Goal: Information Seeking & Learning: Learn about a topic

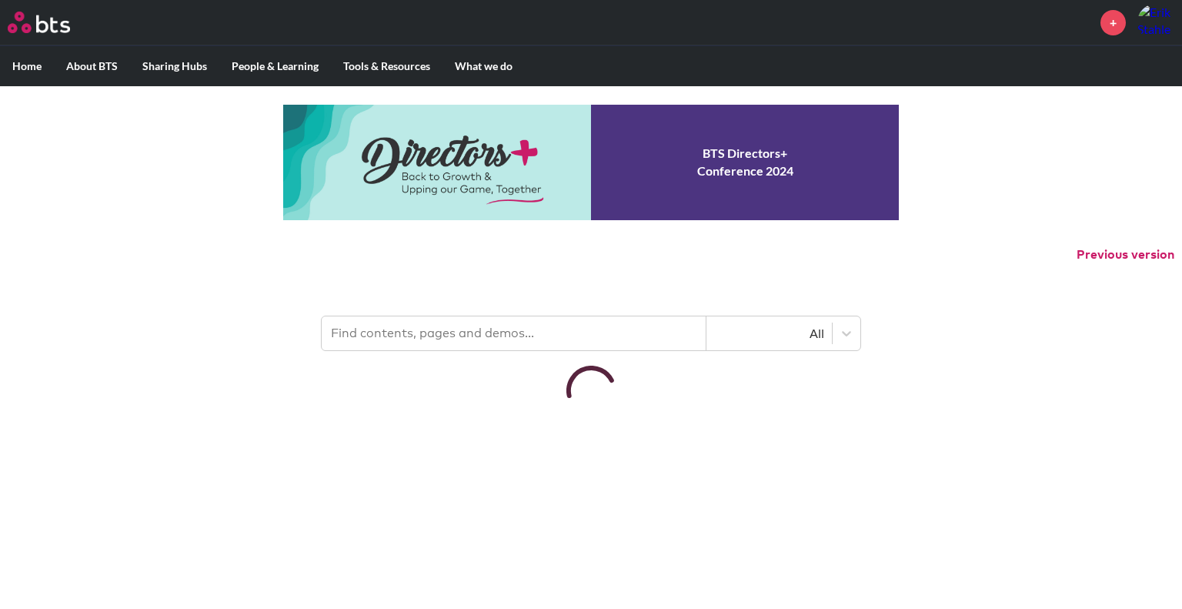
click at [498, 333] on input "text" at bounding box center [514, 333] width 385 height 34
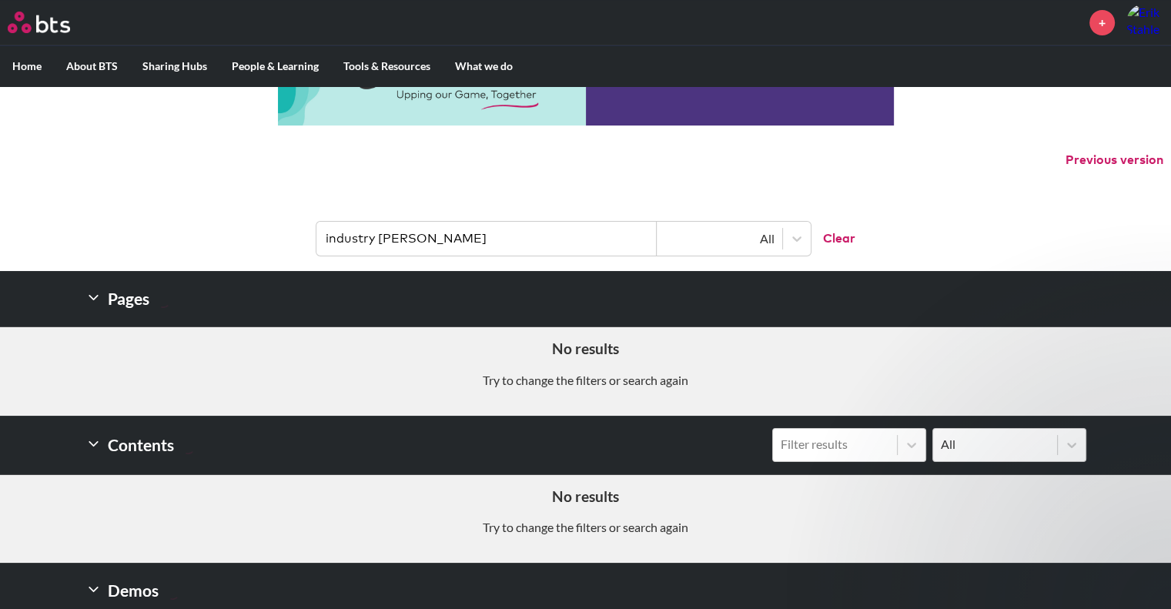
scroll to position [95, 0]
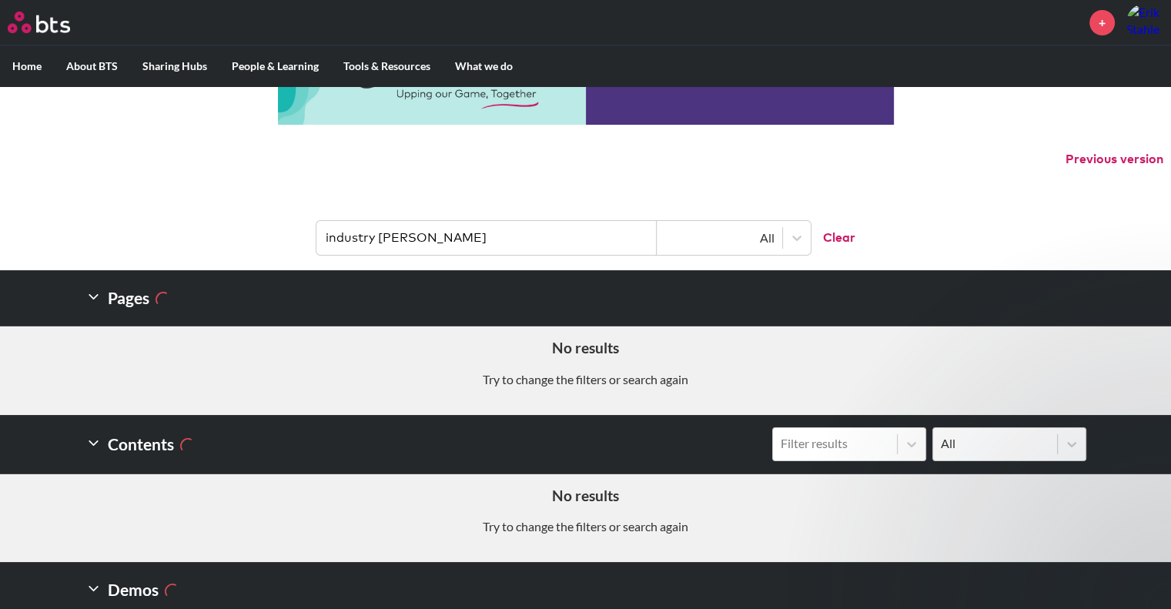
click at [518, 249] on input "industry sims" at bounding box center [486, 238] width 340 height 34
click at [518, 250] on input "industry sims" at bounding box center [486, 238] width 340 height 34
type input "m"
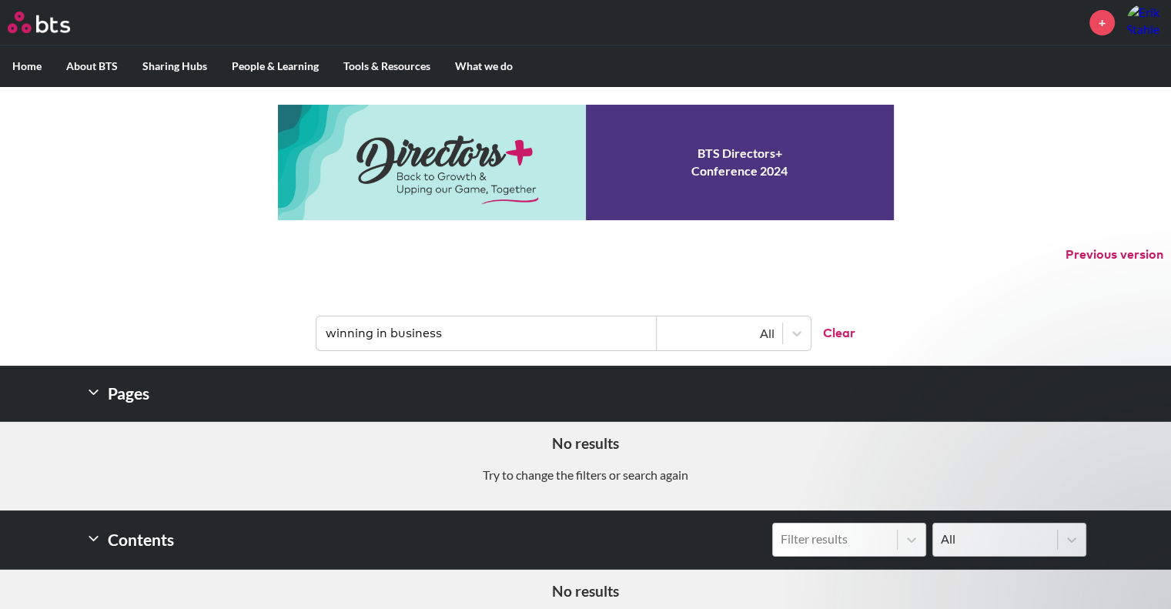
type input "winning in business"
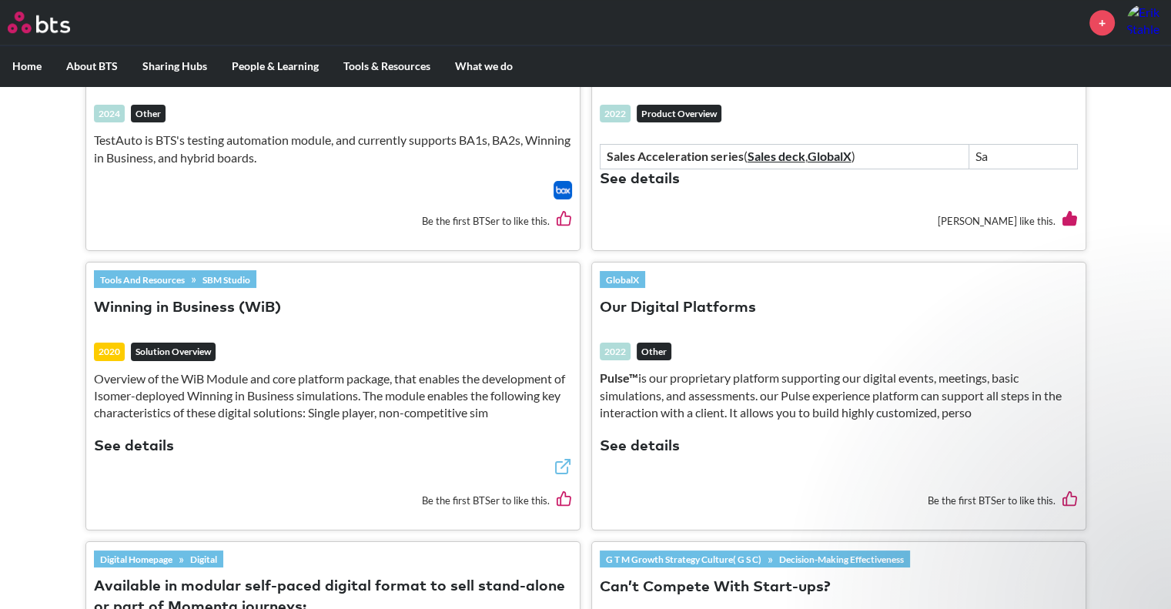
scroll to position [990, 0]
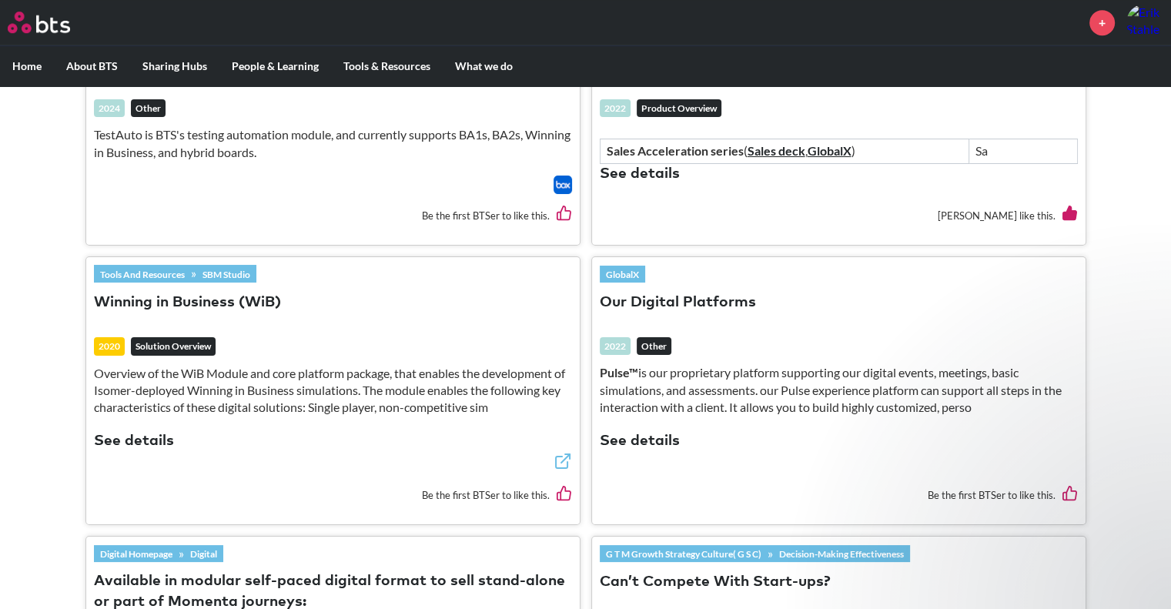
click at [212, 295] on button "Winning in Business (WiB)" at bounding box center [187, 302] width 187 height 21
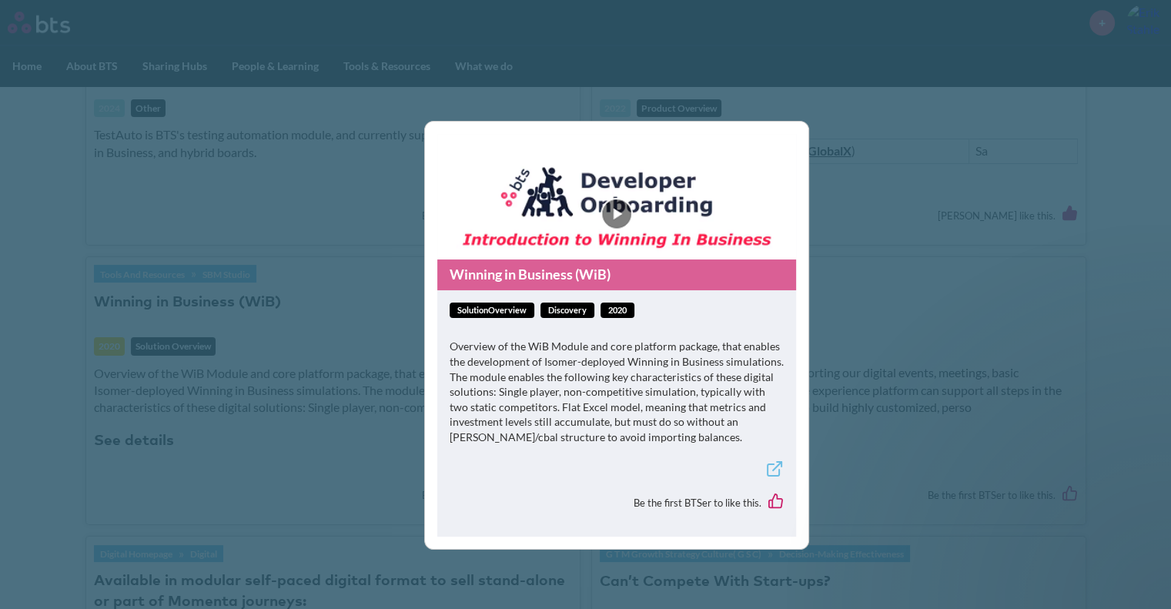
click at [620, 216] on figure "Winning in Business (WiB)" at bounding box center [616, 212] width 359 height 156
click at [613, 206] on figure "Winning in Business (WiB)" at bounding box center [616, 212] width 359 height 156
click at [771, 469] on icon at bounding box center [774, 469] width 18 height 18
click at [859, 112] on div "Winning in Business (WiB) solutionOverview Discovery 2020 Overview of the WiB M…" at bounding box center [585, 304] width 1171 height 609
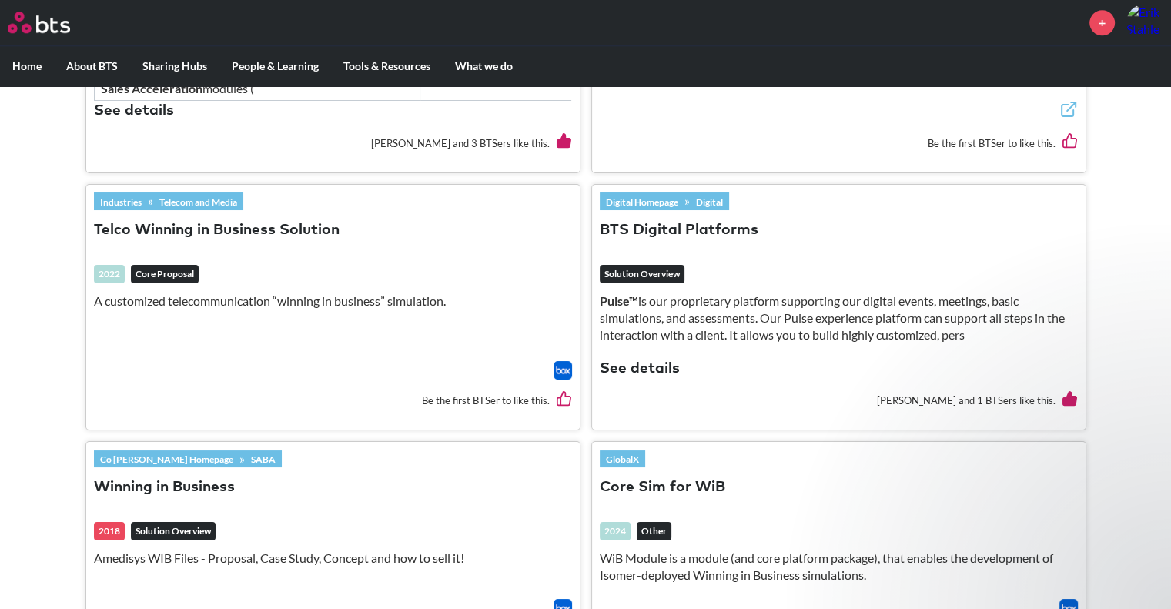
scroll to position [1600, 0]
click at [131, 196] on link "Industries" at bounding box center [121, 200] width 54 height 17
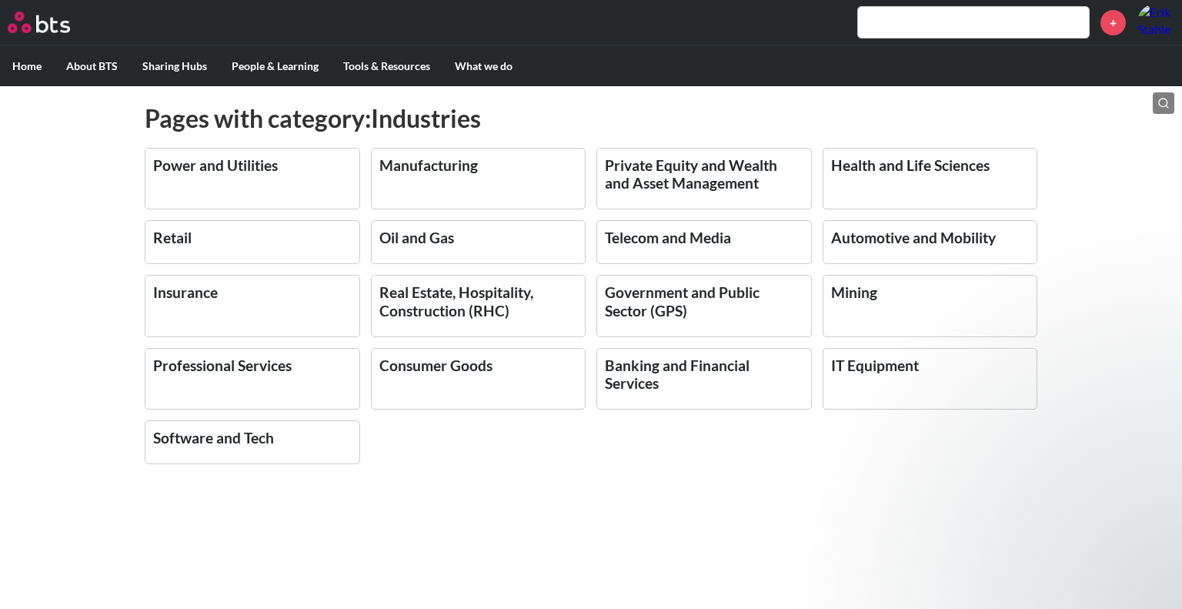
click at [457, 162] on link "Manufacturing" at bounding box center [428, 165] width 99 height 18
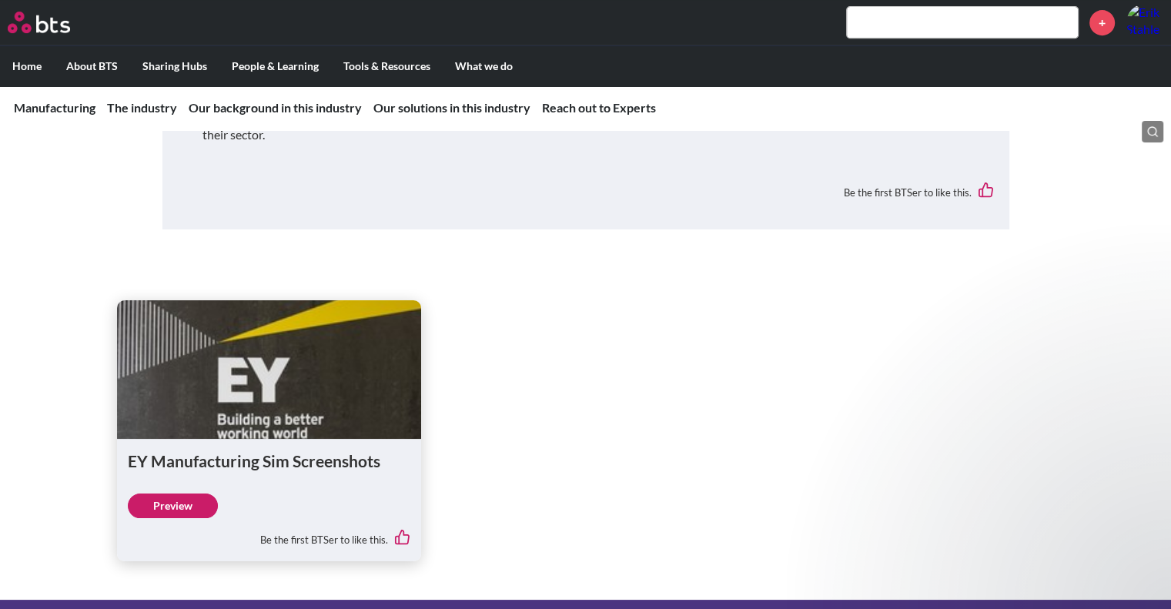
scroll to position [6573, 0]
click at [190, 493] on link "Preview" at bounding box center [173, 505] width 90 height 25
click at [884, 32] on input "text" at bounding box center [962, 22] width 231 height 31
click at [881, 26] on input "text" at bounding box center [962, 22] width 231 height 31
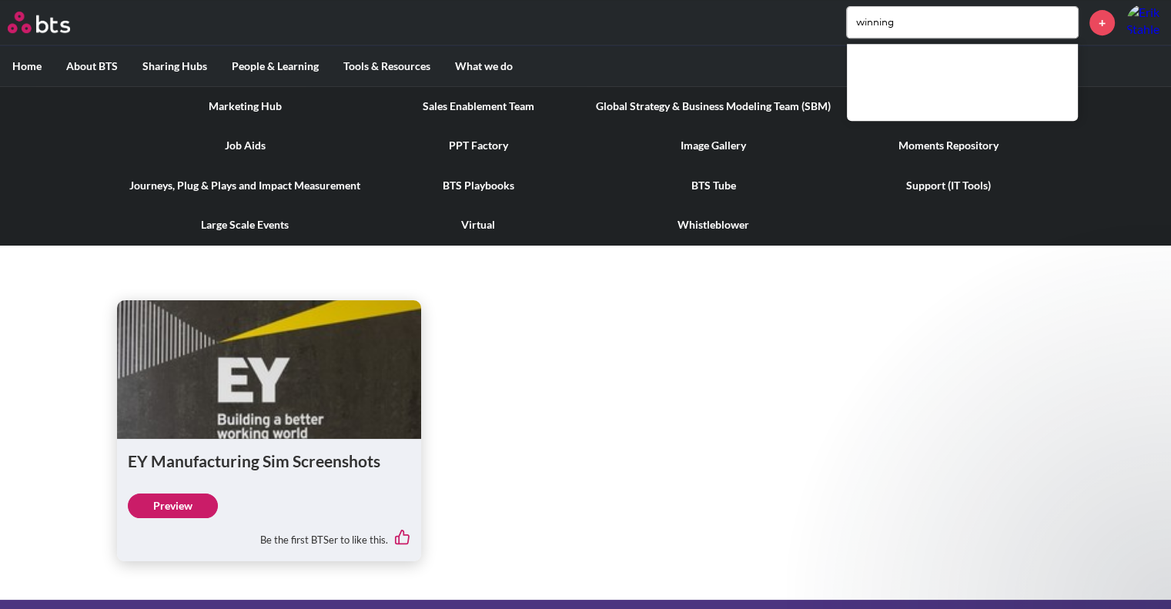
type input "winning"
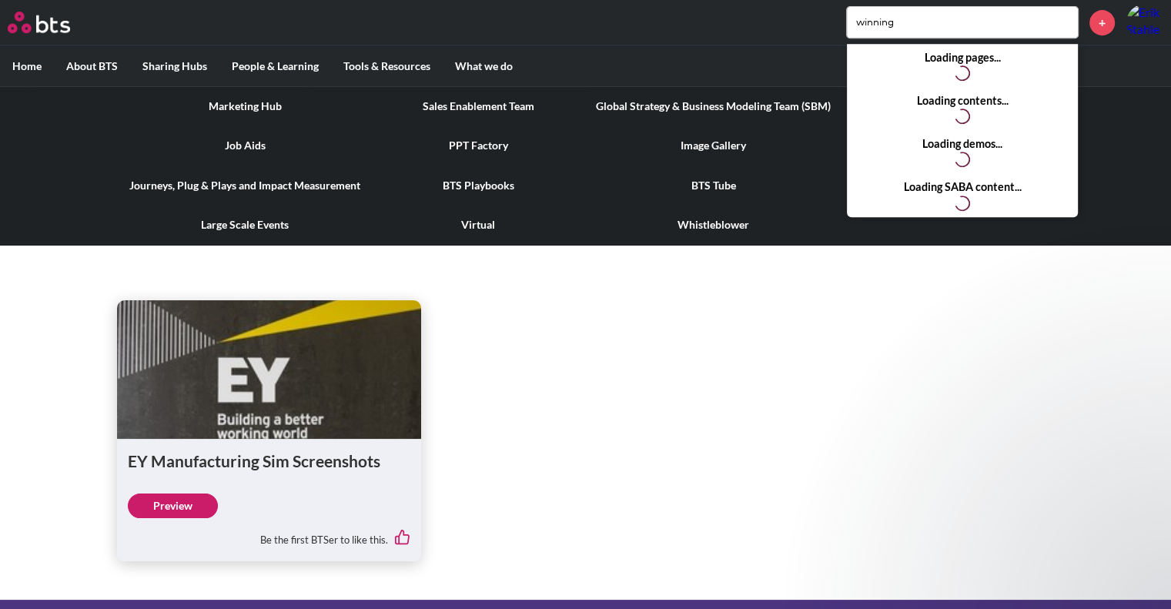
click at [365, 75] on label "Tools & Resources" at bounding box center [387, 66] width 112 height 40
click at [0, 0] on input "Tools & Resources" at bounding box center [0, 0] width 0 height 0
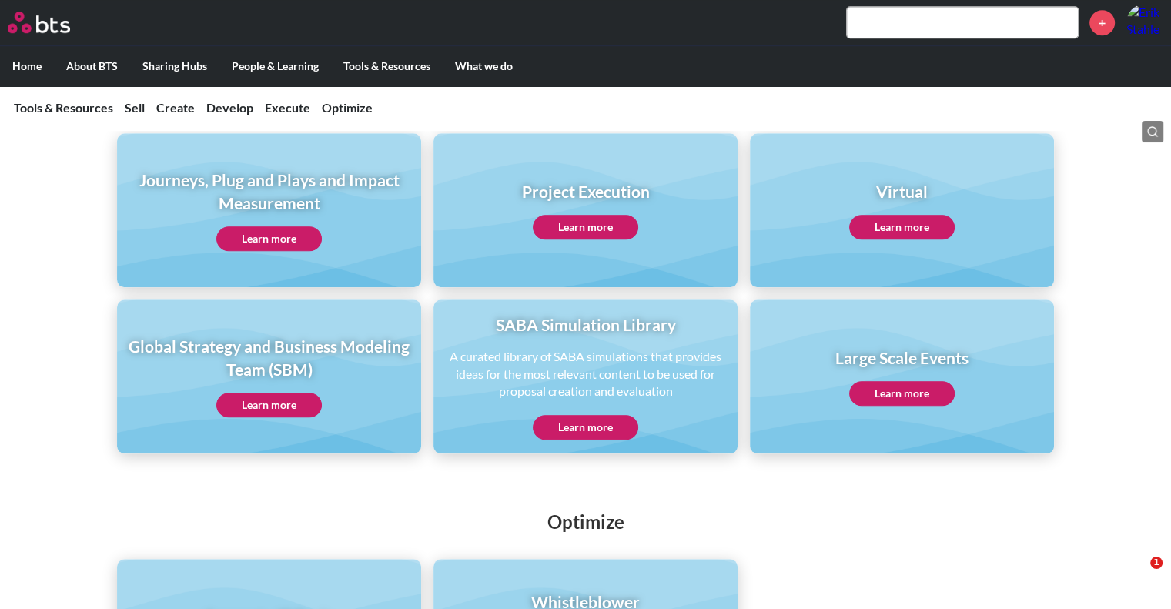
scroll to position [1117, 0]
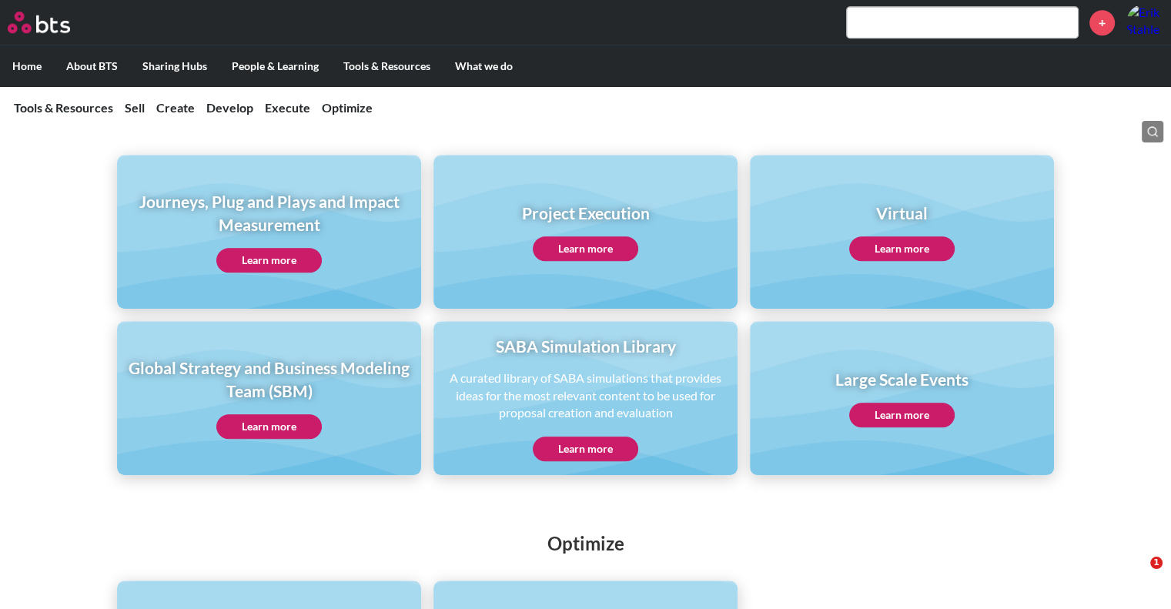
click at [286, 257] on link "Learn more" at bounding box center [268, 260] width 105 height 25
click at [906, 35] on input "text" at bounding box center [962, 22] width 231 height 31
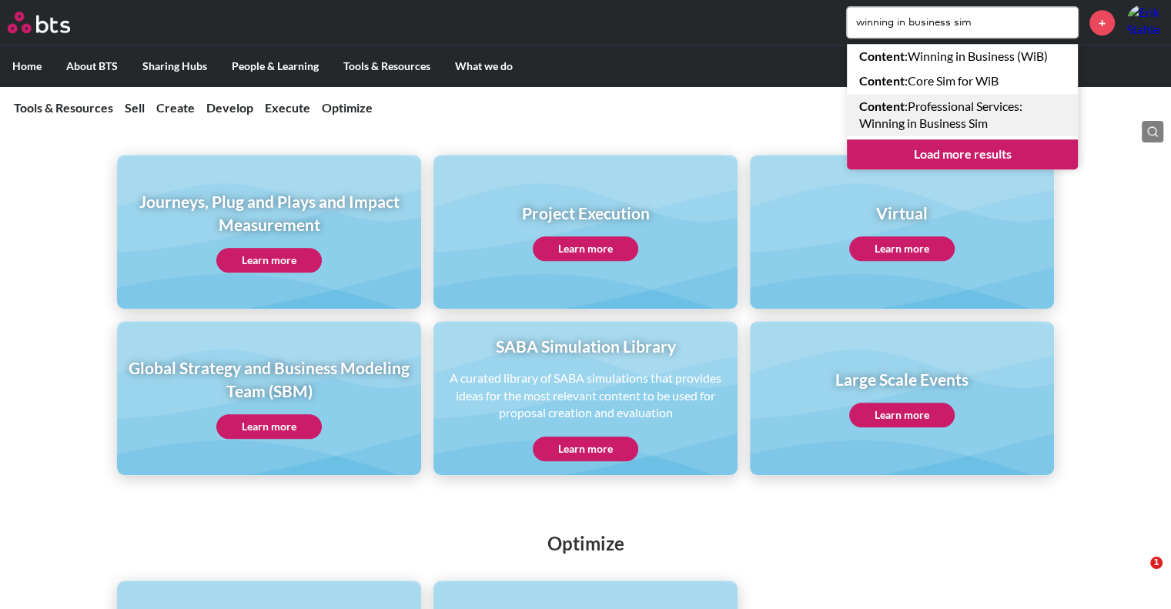
type input "winning in business sim"
click at [970, 107] on link "Content : Professional Services: Winning in Business Sim" at bounding box center [962, 115] width 231 height 42
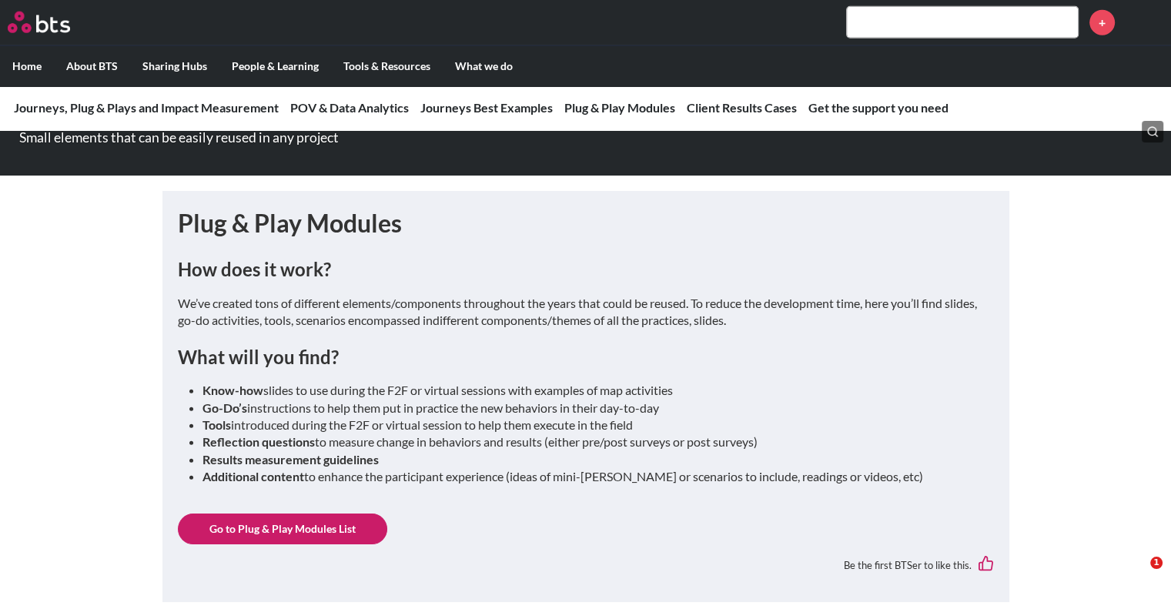
scroll to position [4313, 0]
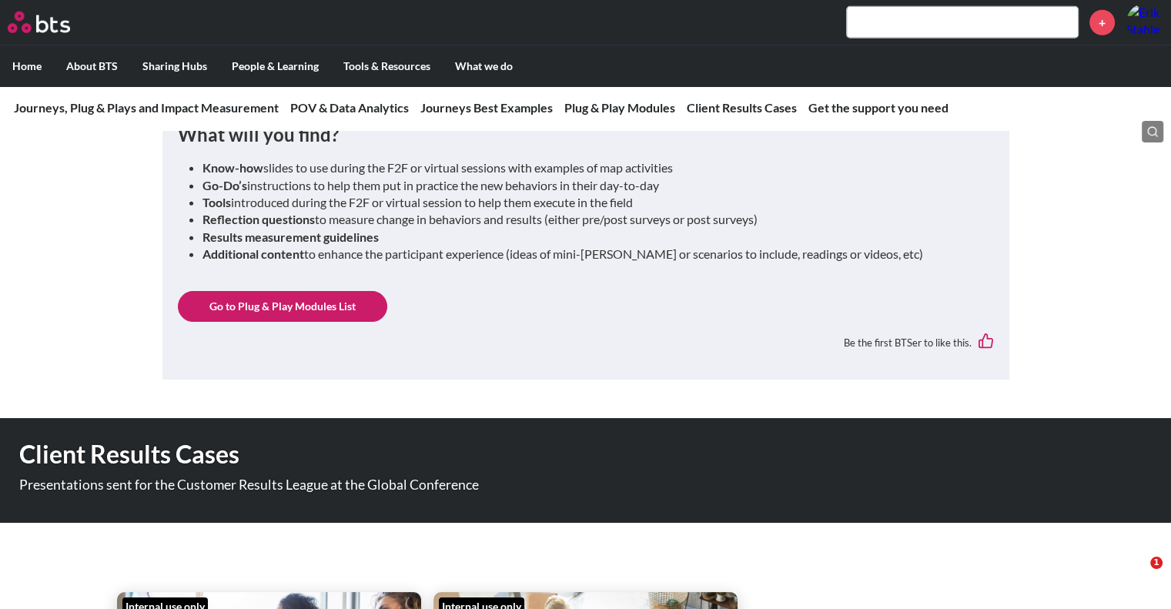
click at [349, 306] on link "Go to Plug & Play Modules List" at bounding box center [282, 306] width 209 height 31
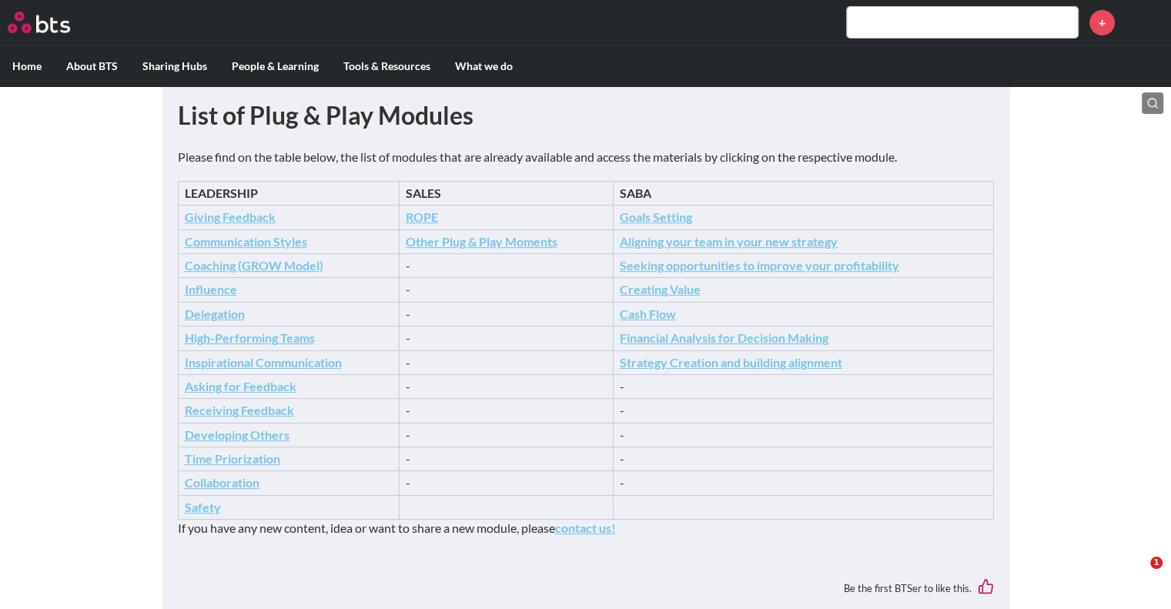
scroll to position [142, 0]
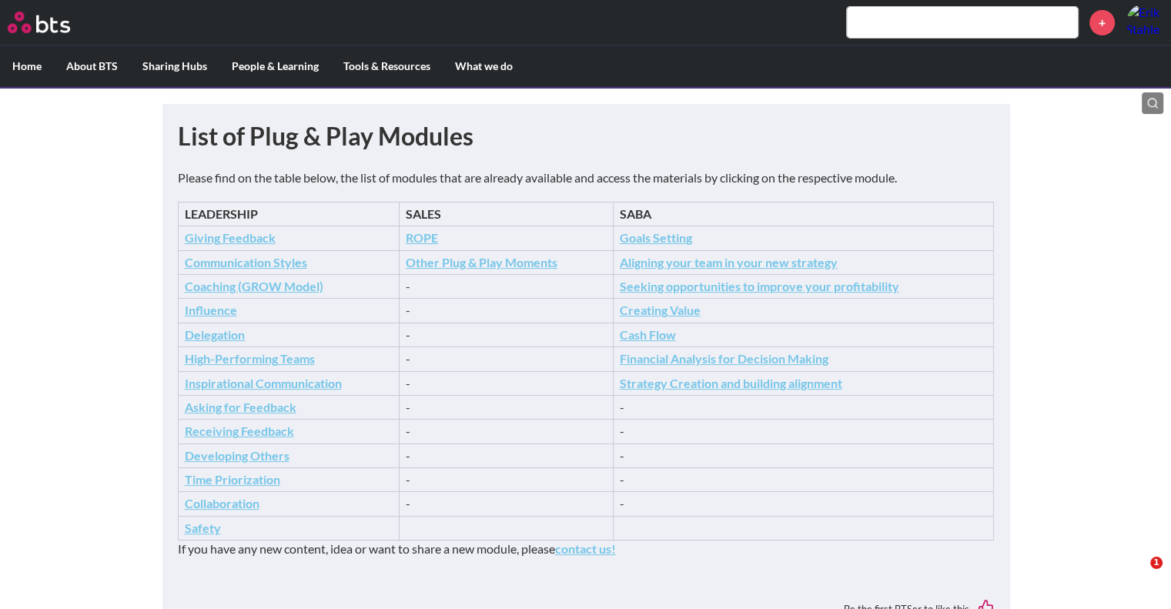
click at [886, 42] on div "MENU +" at bounding box center [585, 22] width 1171 height 45
click at [887, 36] on input "text" at bounding box center [962, 22] width 231 height 31
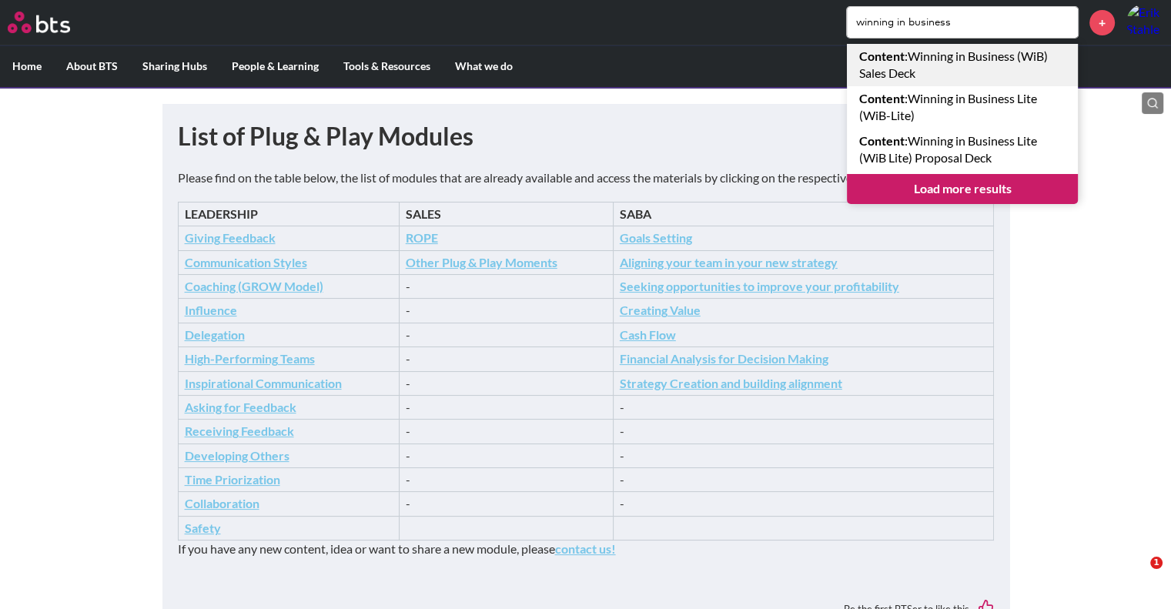
type input "winning in business"
click at [959, 65] on link "Content : Winning in Business (WiB) Sales Deck" at bounding box center [962, 65] width 231 height 42
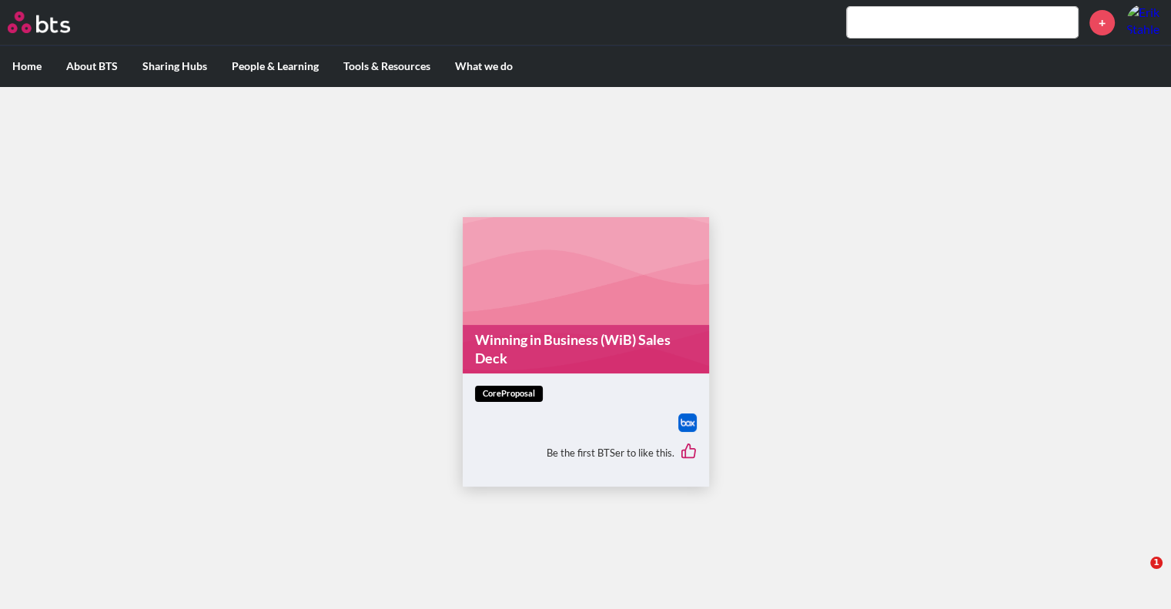
scroll to position [8, 0]
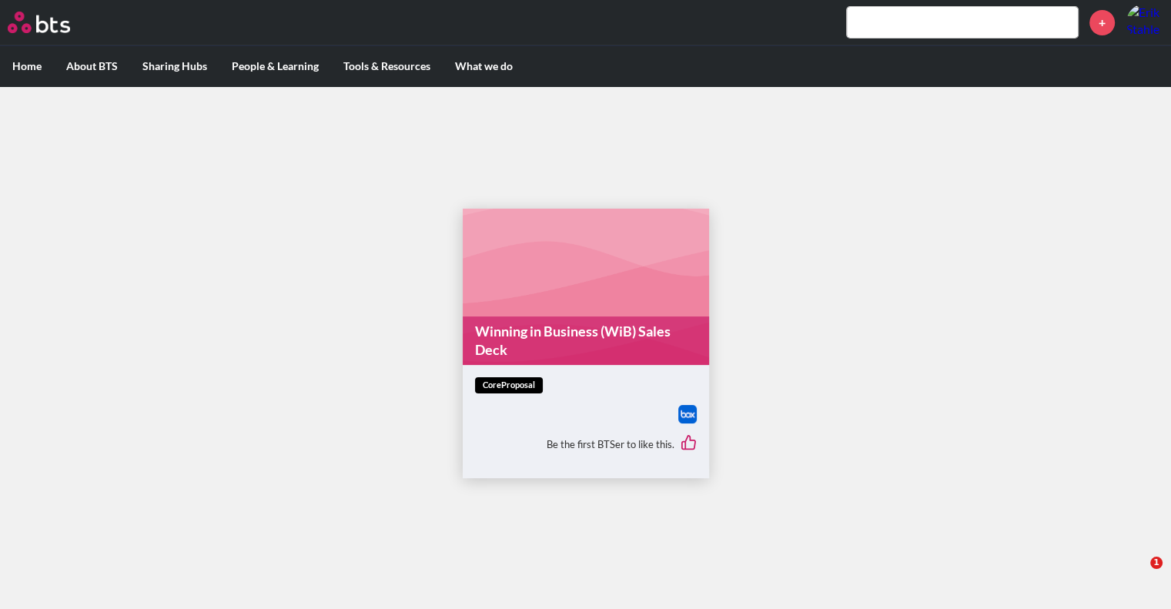
click at [621, 326] on link "Winning in Business (WiB) Sales Deck" at bounding box center [586, 340] width 246 height 48
click at [907, 33] on input "text" at bounding box center [962, 22] width 231 height 31
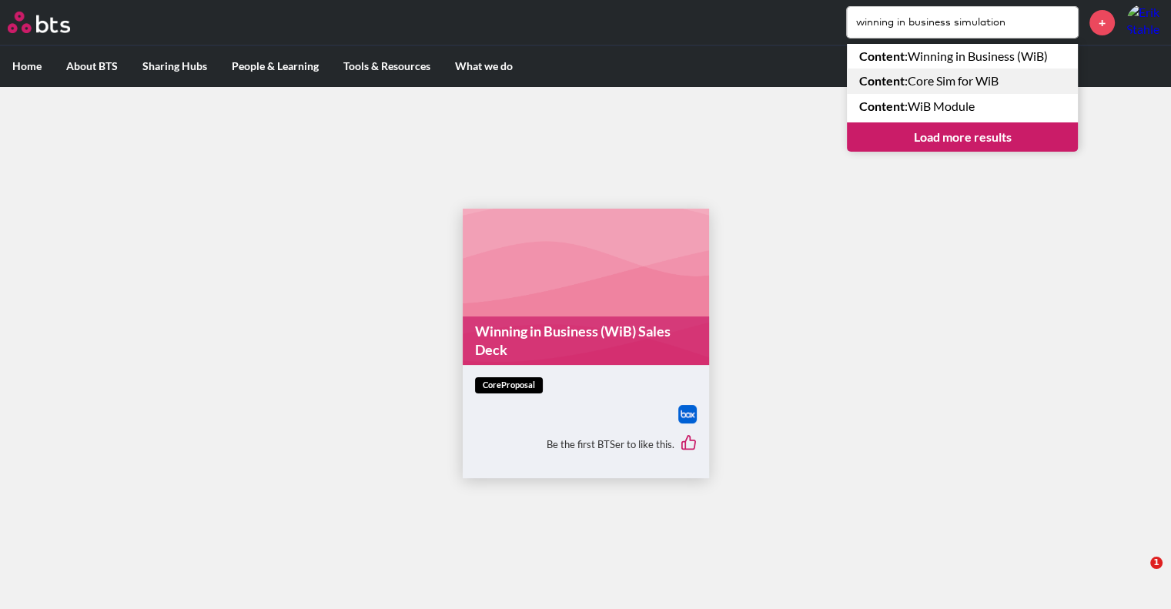
type input "winning in business simulation"
click at [973, 76] on link "Content : Core Sim for WiB" at bounding box center [962, 81] width 231 height 25
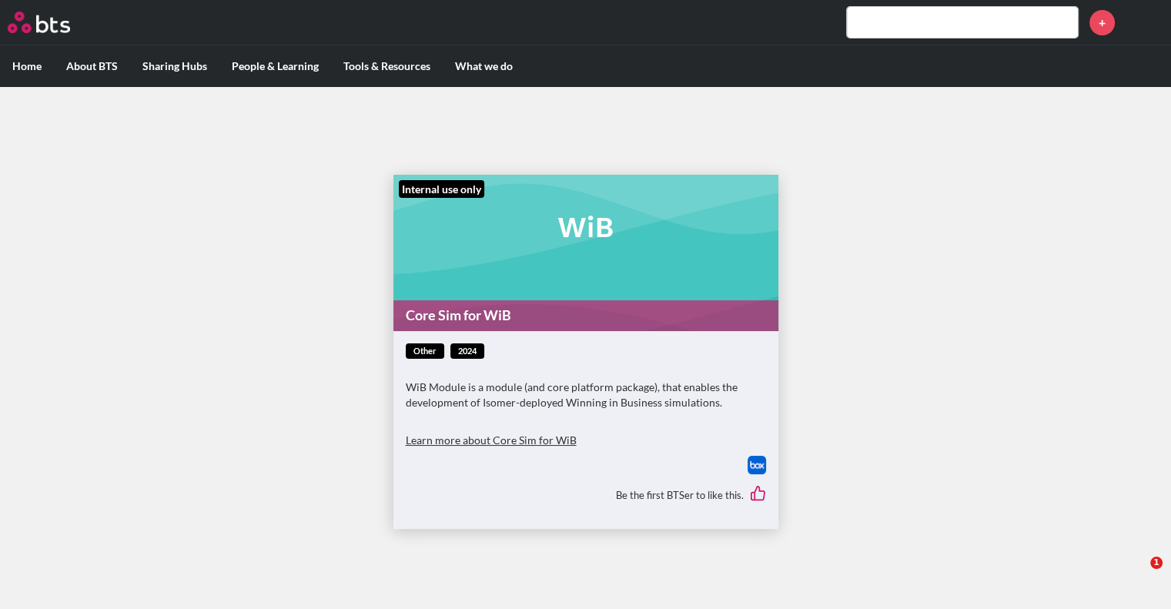
scroll to position [8, 0]
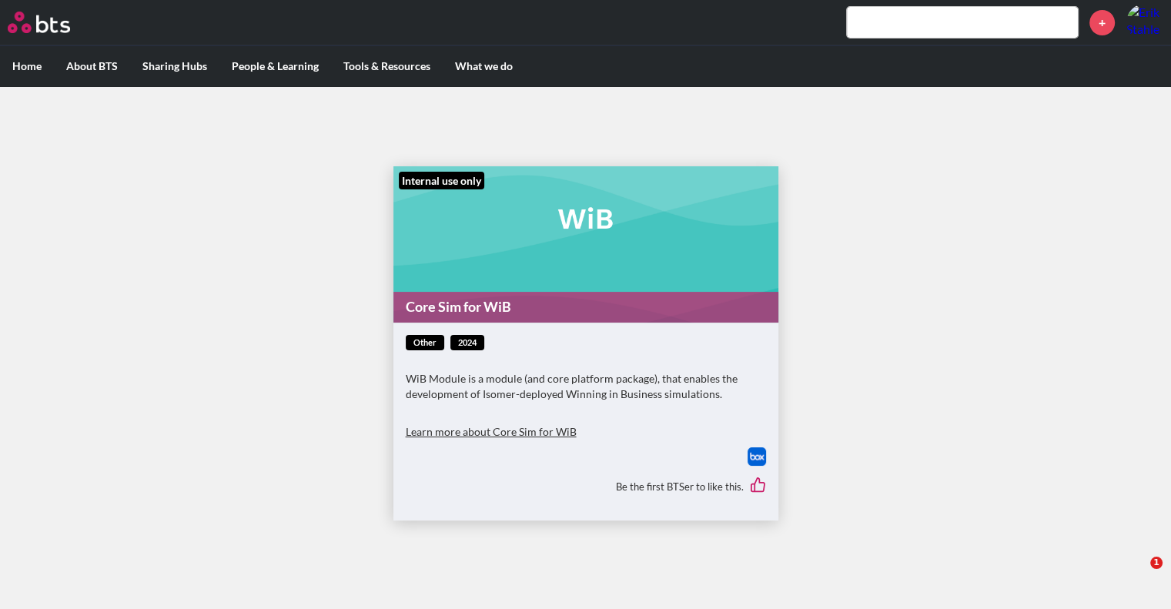
click at [471, 305] on link "Core Sim for WiB" at bounding box center [585, 307] width 385 height 30
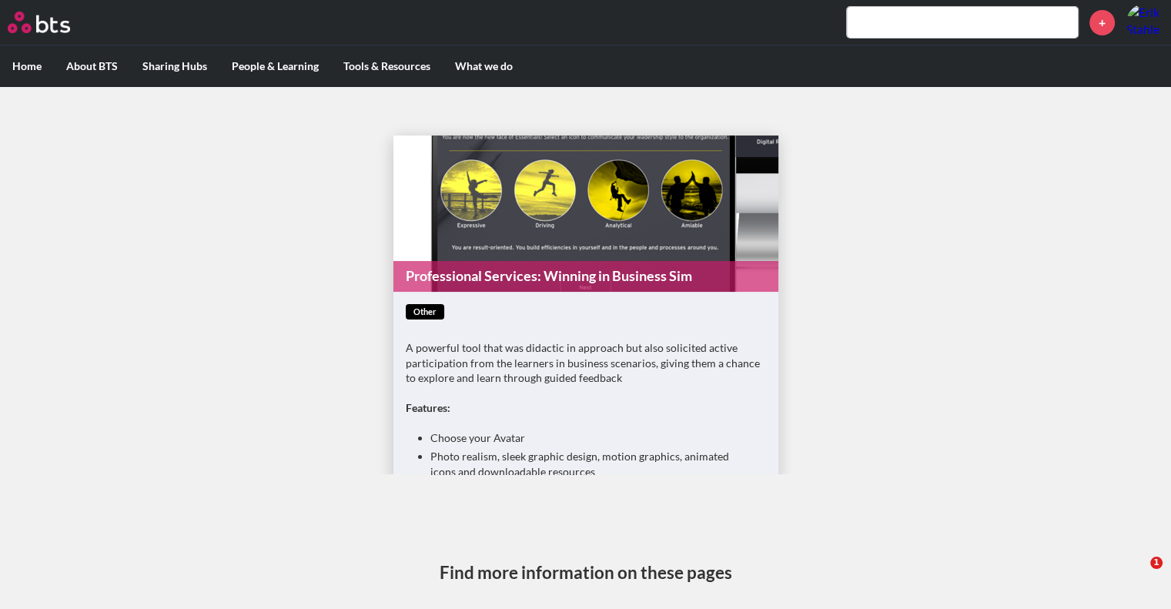
scroll to position [213, 0]
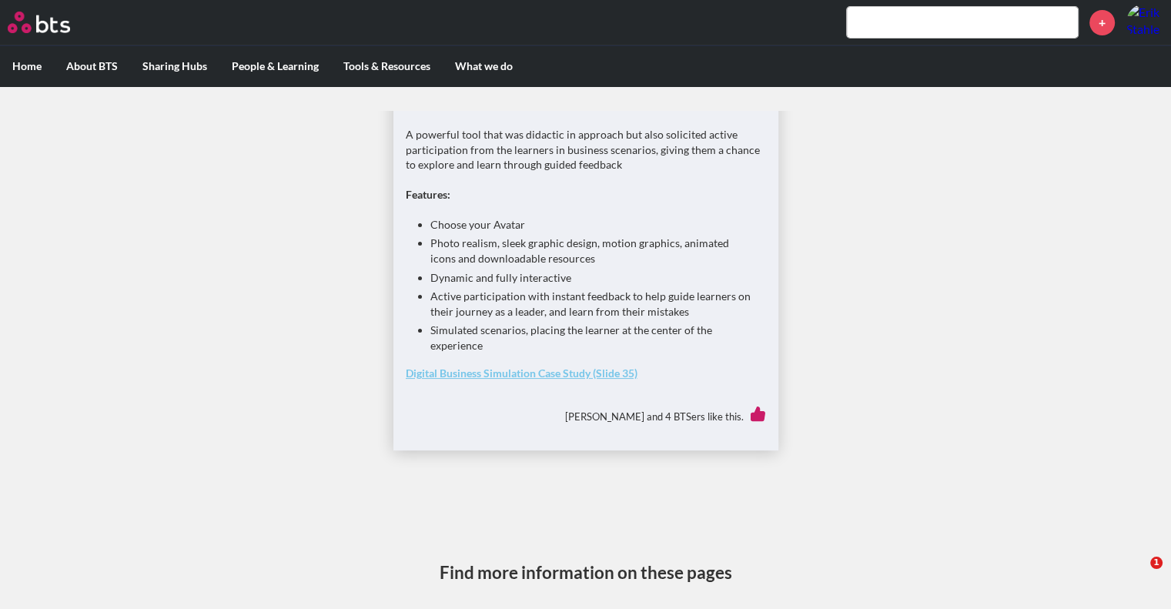
click at [542, 383] on div "A powerful tool that was didactic in approach but also solicited active partici…" at bounding box center [586, 261] width 360 height 268
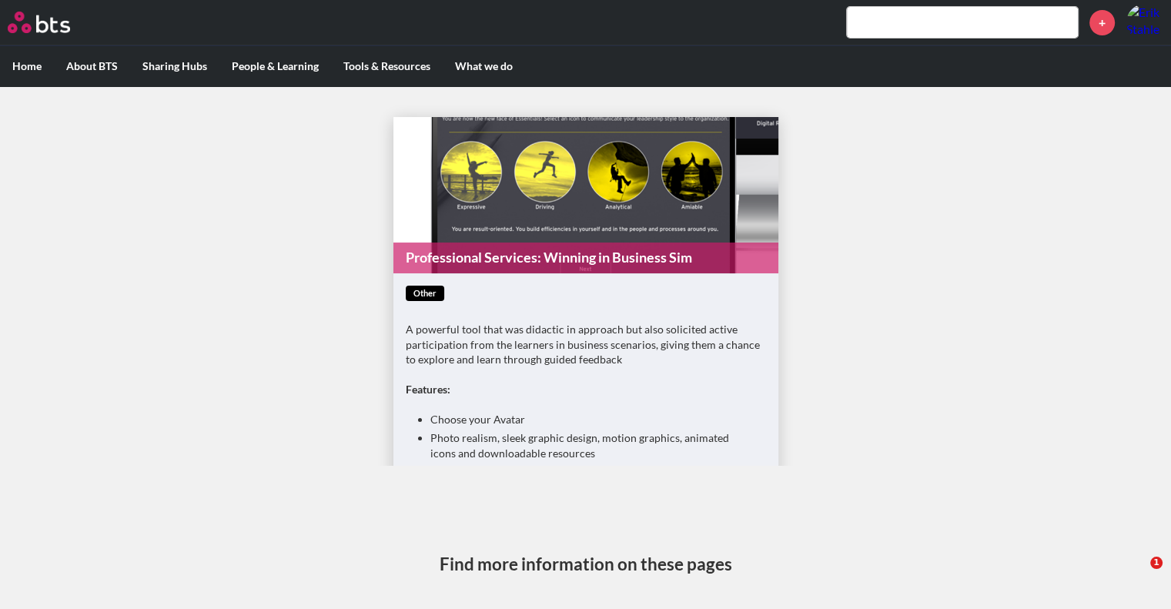
scroll to position [7, 0]
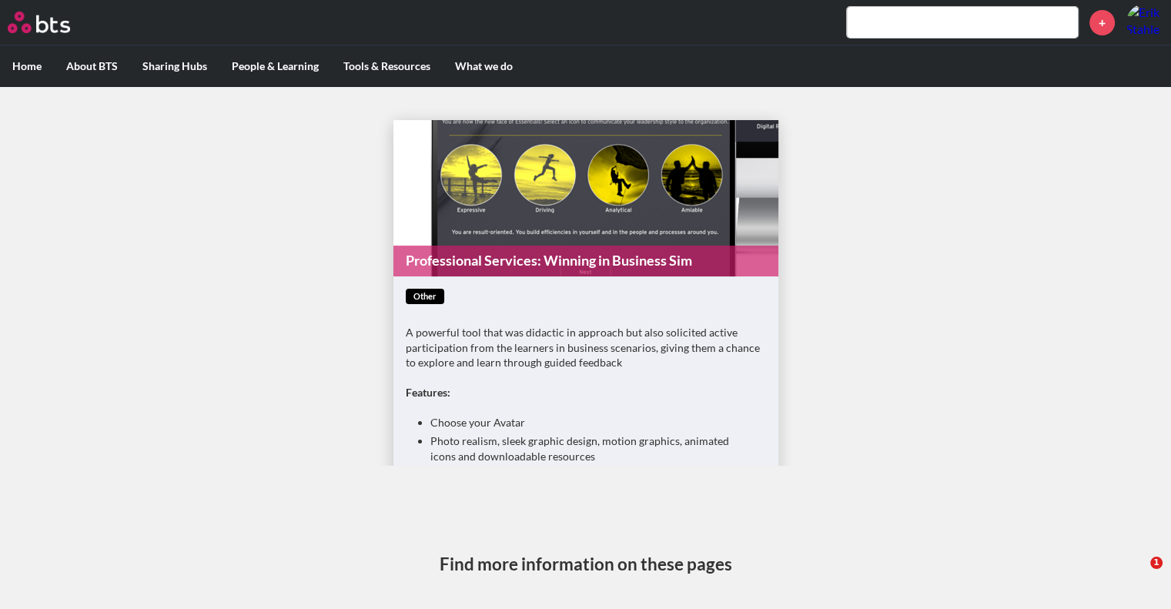
click at [476, 219] on figure "Professional Services: Winning in Business Sim" at bounding box center [585, 198] width 385 height 156
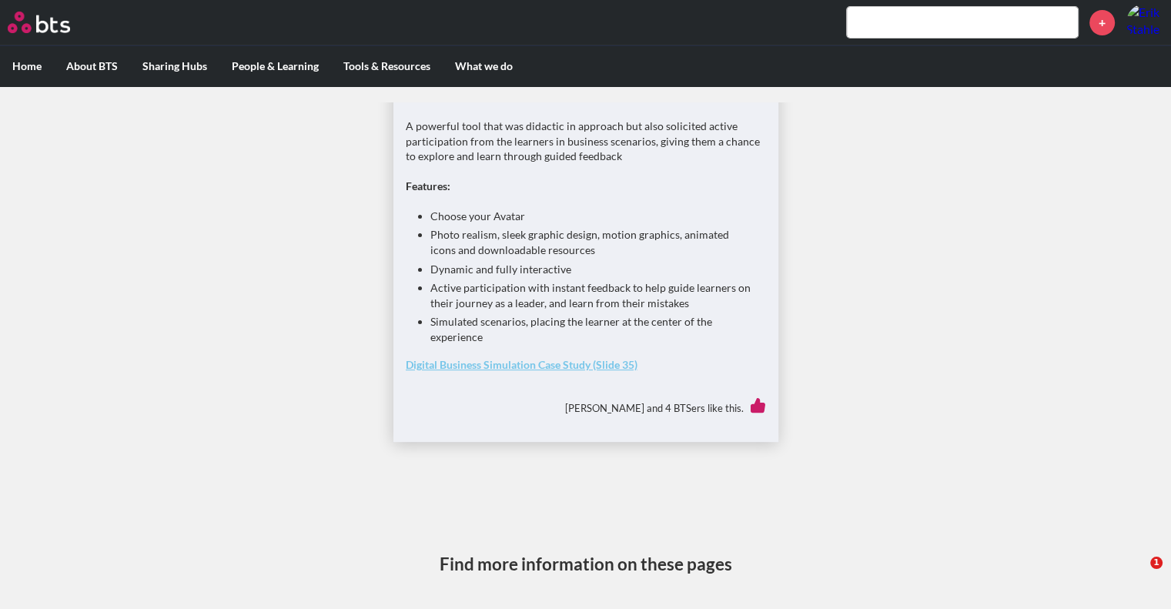
scroll to position [26, 0]
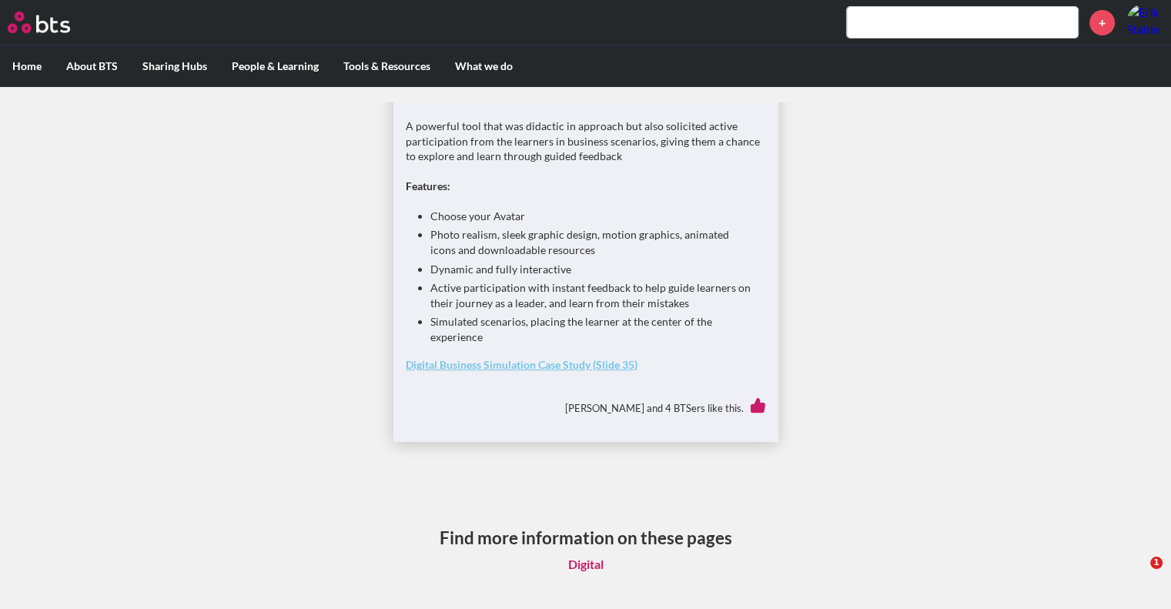
click at [580, 557] on link "Digital" at bounding box center [586, 564] width 60 height 29
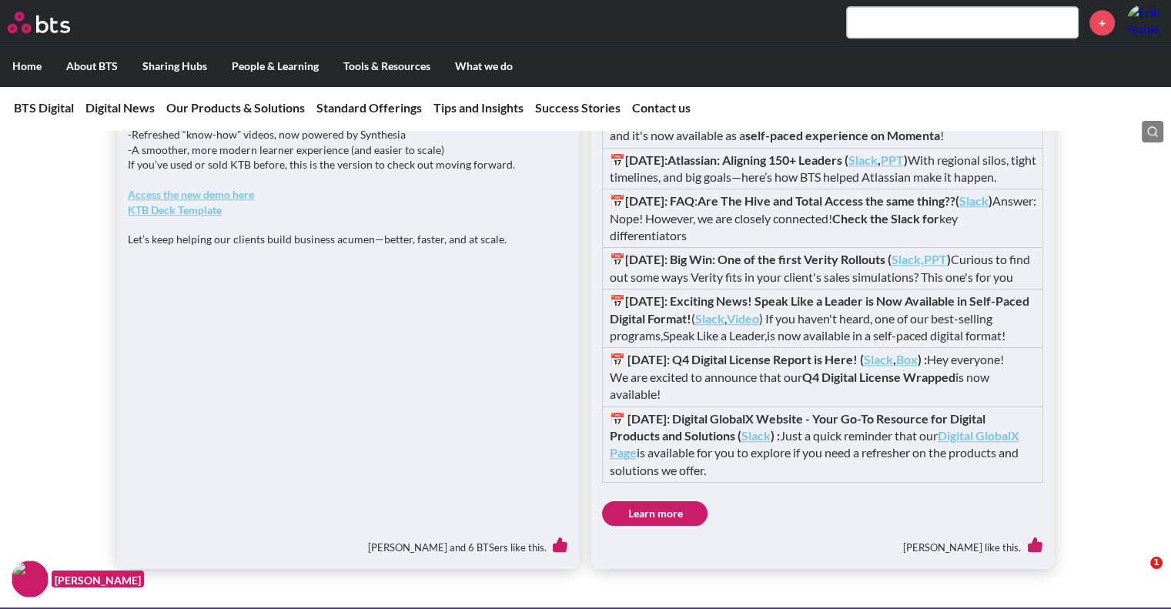
scroll to position [1394, 0]
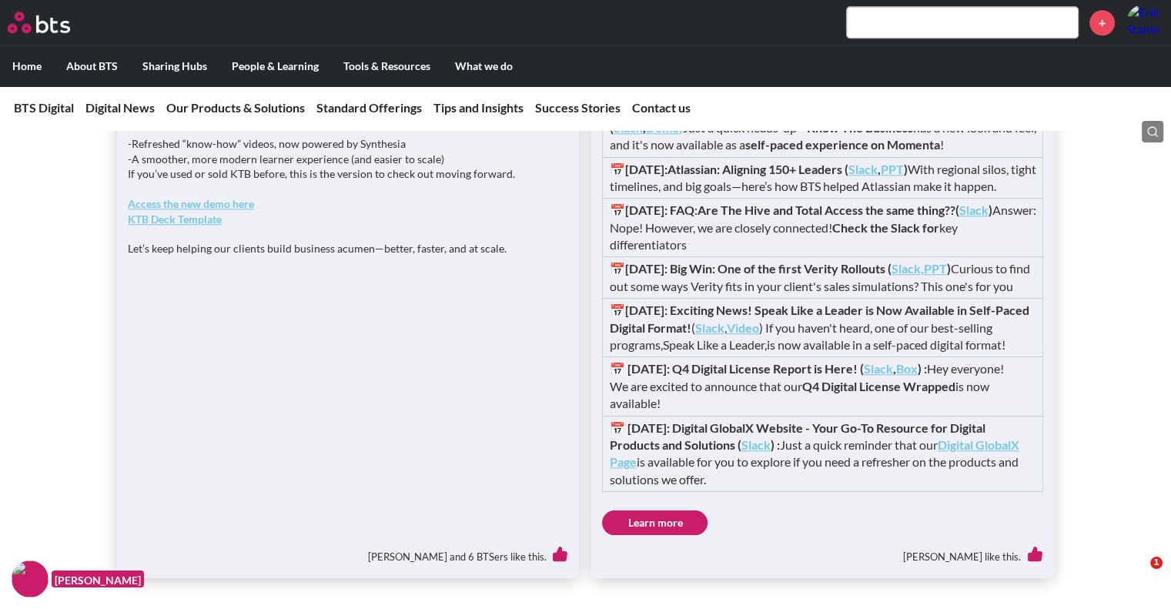
click at [216, 210] on strong "Access the new demo here" at bounding box center [191, 203] width 126 height 13
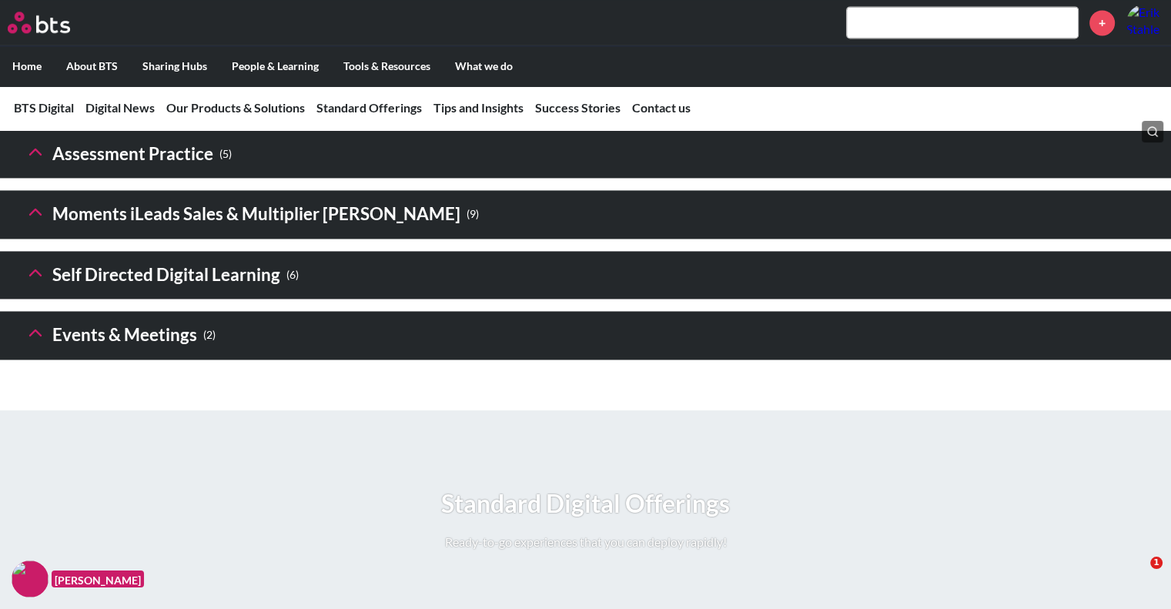
scroll to position [2296, 0]
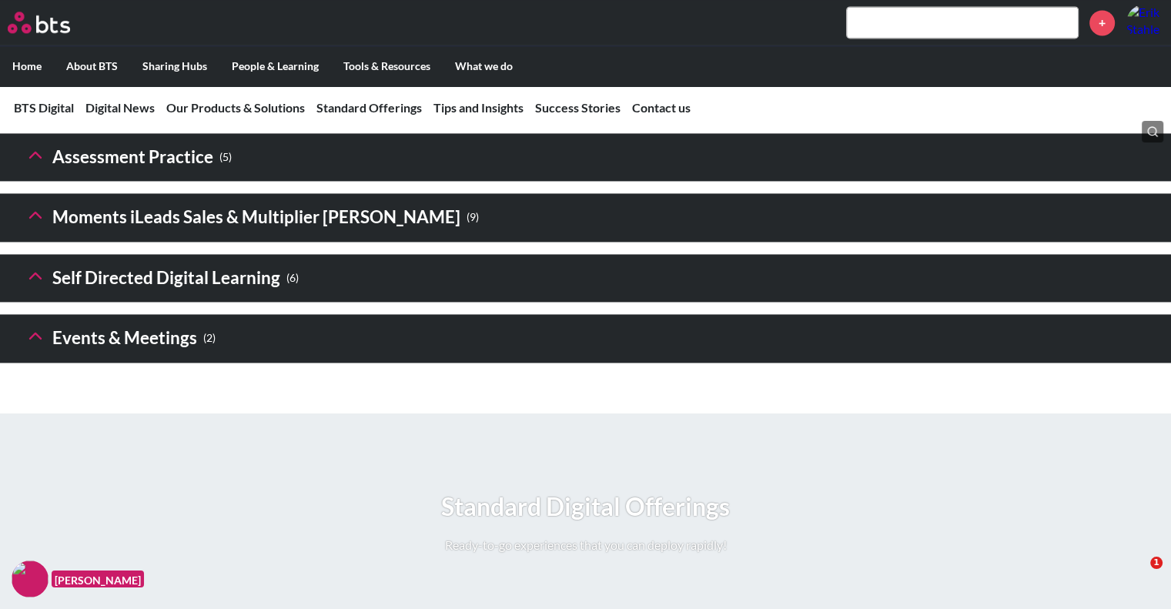
click at [40, 97] on polyline at bounding box center [35, 94] width 11 height 5
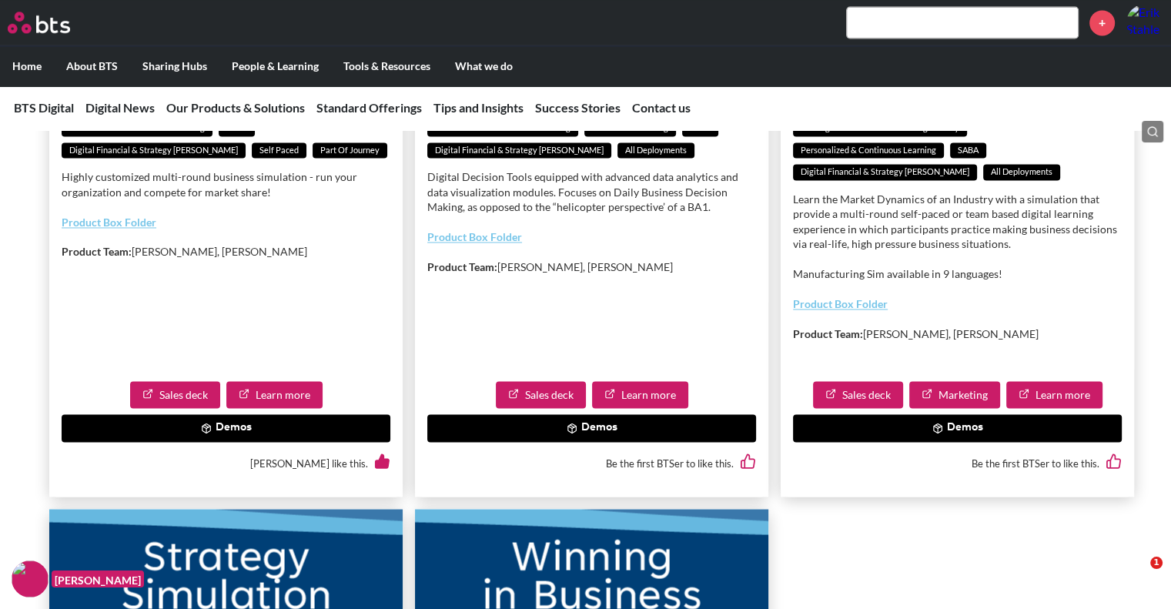
scroll to position [2551, 0]
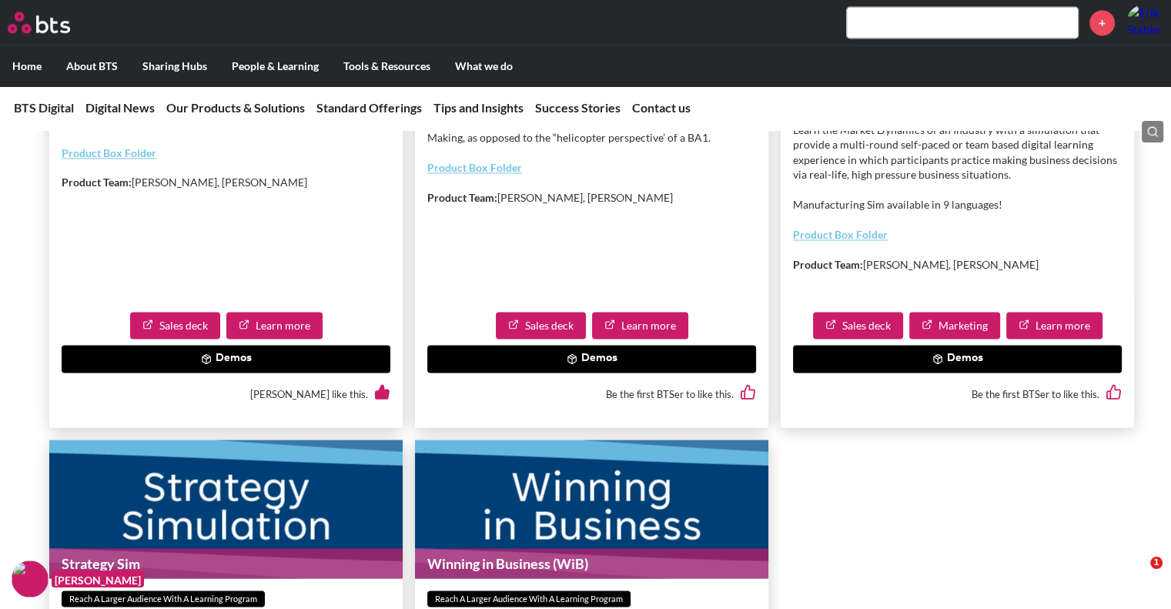
click at [948, 373] on button "Demos" at bounding box center [957, 359] width 329 height 28
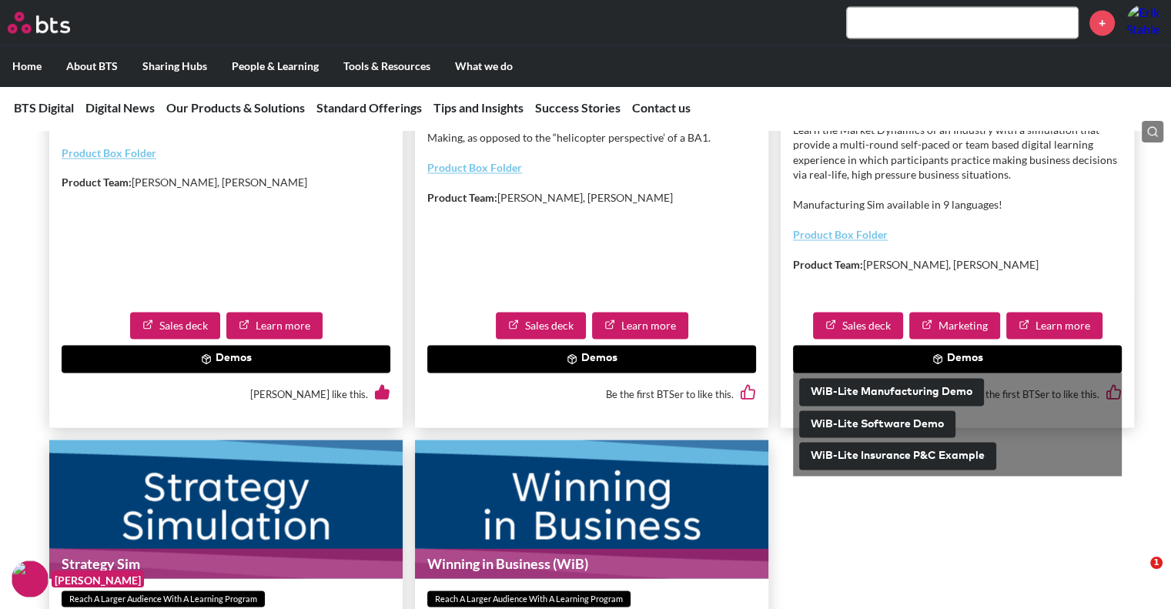
scroll to position [2632, 0]
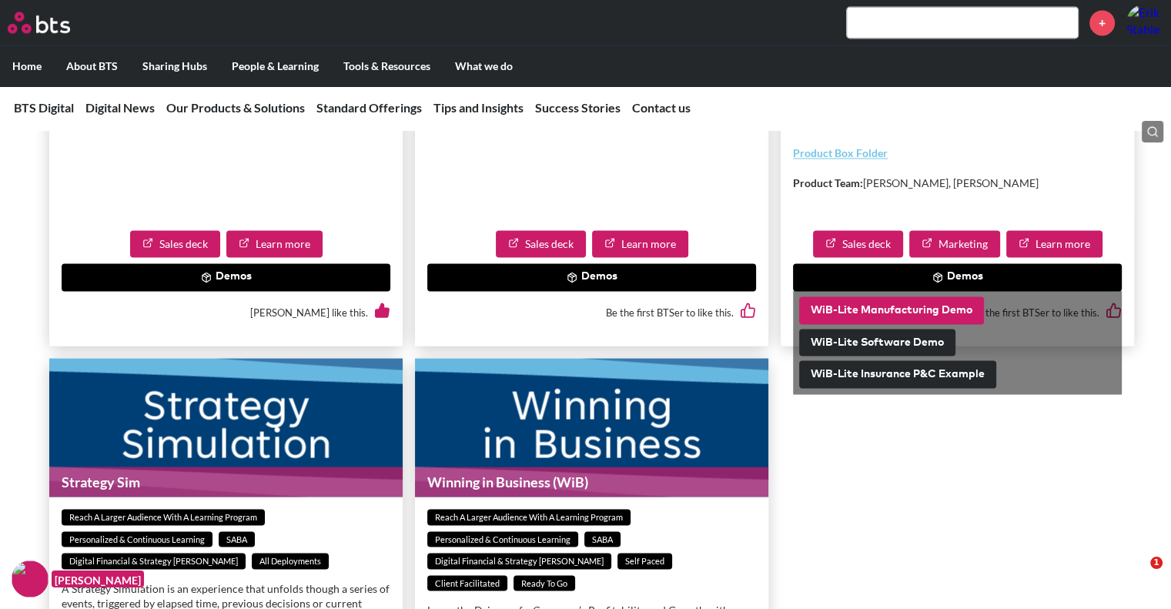
click at [924, 324] on button "WiB-Lite Manufacturing Demo" at bounding box center [891, 310] width 185 height 28
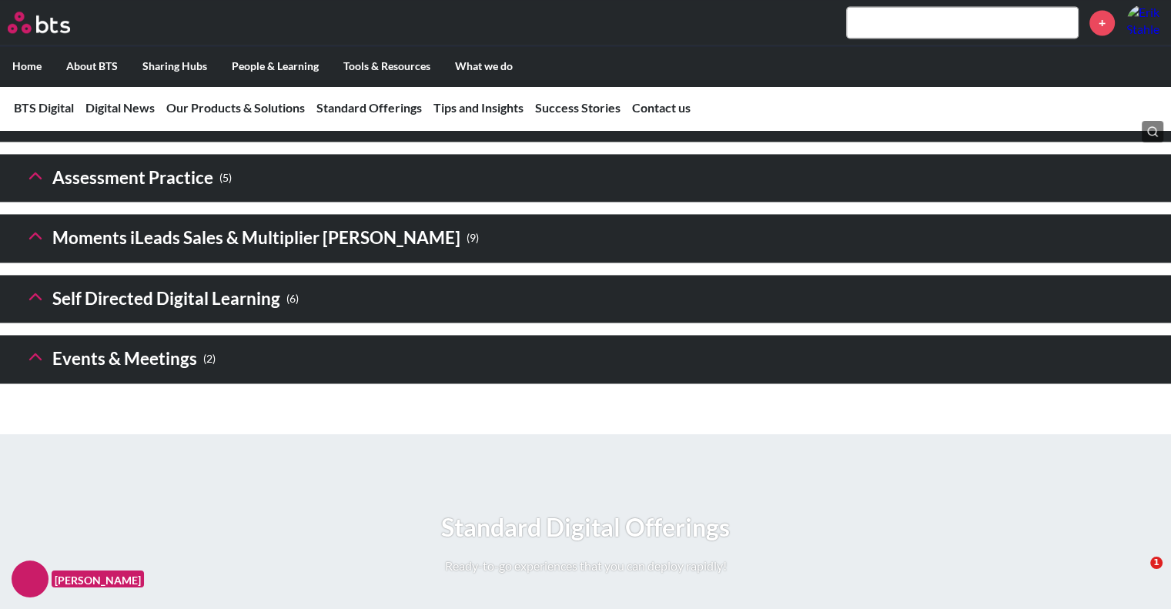
scroll to position [2256, 0]
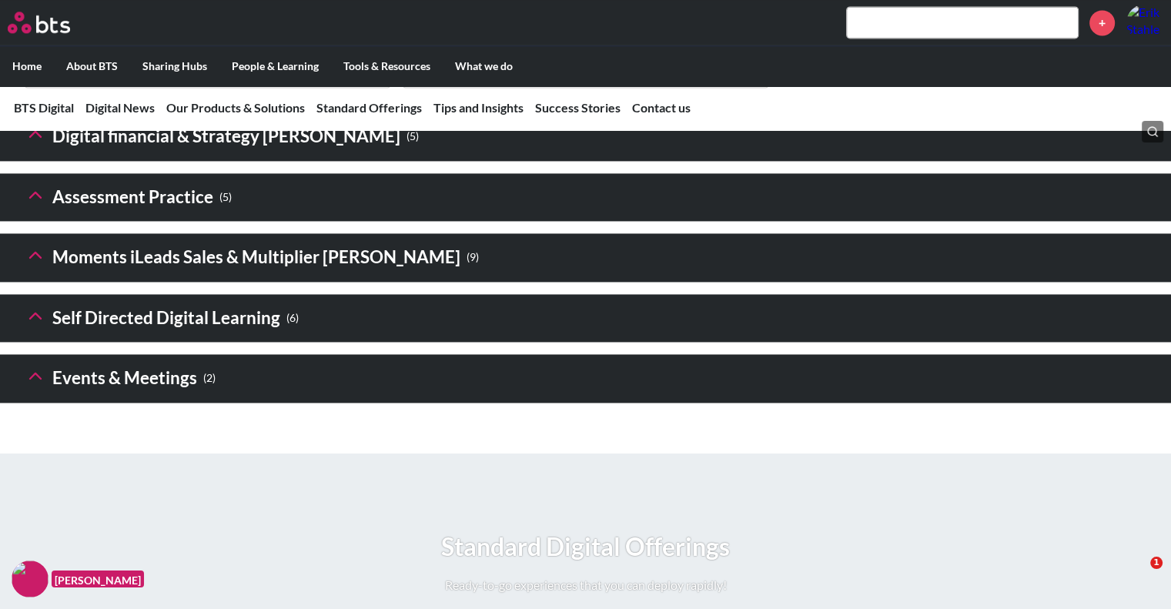
click at [269, 153] on h3 "Digital financial & Strategy [PERSON_NAME] ( 5 )" at bounding box center [222, 136] width 394 height 33
click at [32, 145] on icon at bounding box center [36, 134] width 22 height 22
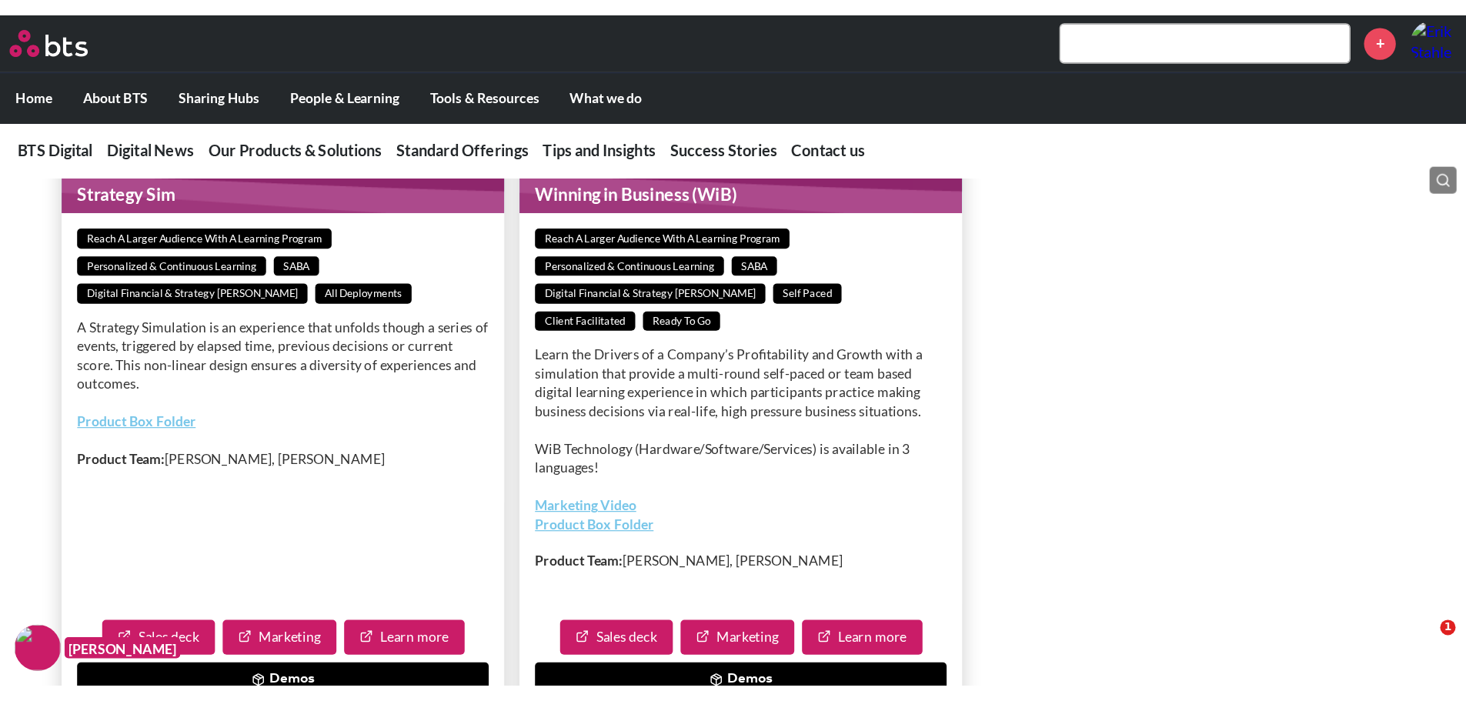
scroll to position [2972, 0]
